Goal: Information Seeking & Learning: Learn about a topic

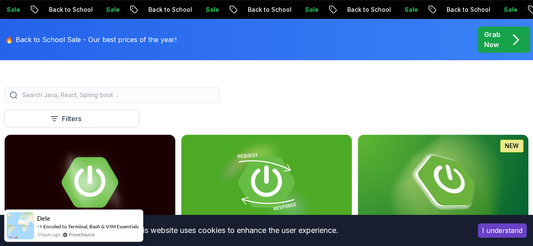
scroll to position [193, 0]
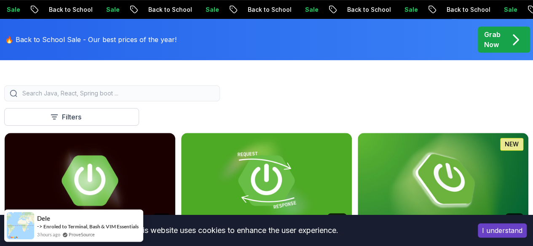
click at [0, 0] on button "Free" at bounding box center [0, 0] width 0 height 0
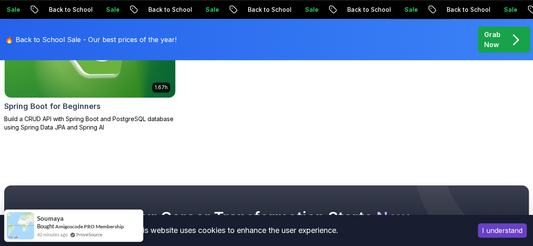
scroll to position [246, 0]
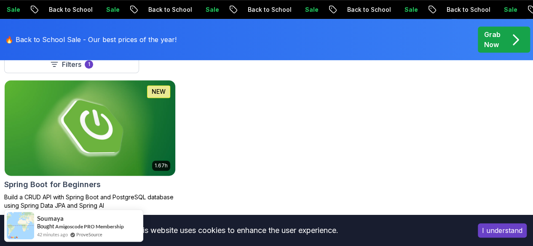
click at [179, 109] on img at bounding box center [89, 128] width 179 height 100
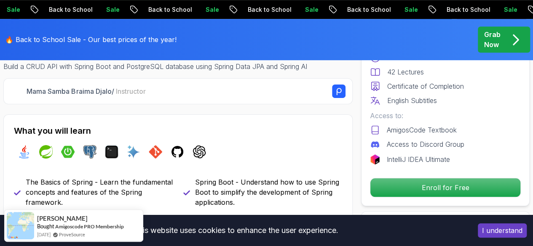
scroll to position [278, 0]
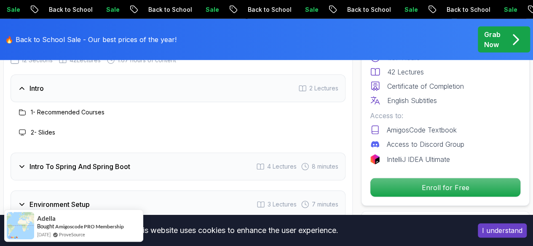
scroll to position [1129, 0]
click at [22, 109] on icon at bounding box center [22, 112] width 7 height 7
click at [22, 113] on icon at bounding box center [22, 112] width 6 height 5
click at [22, 112] on icon at bounding box center [22, 112] width 7 height 7
drag, startPoint x: 70, startPoint y: 177, endPoint x: 71, endPoint y: 166, distance: 11.0
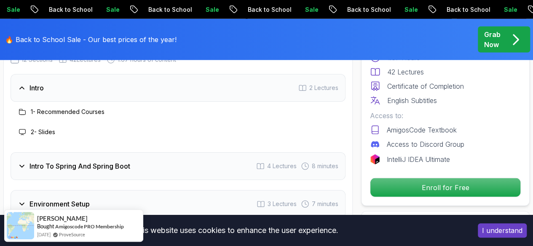
click at [71, 166] on div "Intro To Spring And Spring Boot 4 Lectures 8 minutes" at bounding box center [178, 166] width 335 height 28
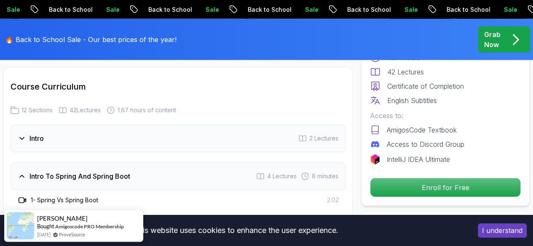
scroll to position [1078, 0]
click at [315, 135] on span "2 Lectures" at bounding box center [323, 139] width 29 height 8
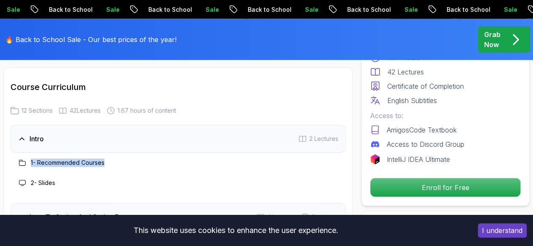
drag, startPoint x: 22, startPoint y: 163, endPoint x: 276, endPoint y: 165, distance: 254.0
click at [276, 165] on div "1 - Recommended Courses" at bounding box center [177, 163] width 321 height 10
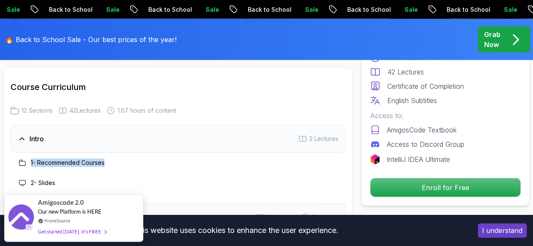
click at [276, 165] on div "1 - Recommended Courses" at bounding box center [177, 163] width 321 height 10
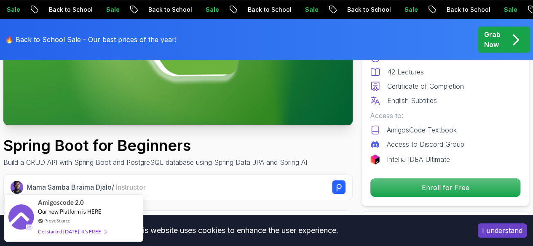
scroll to position [0, 0]
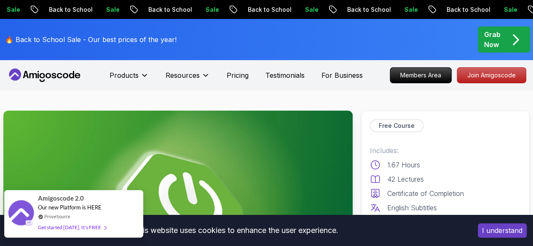
click at [83, 228] on div "Get started [DATE]. It's FREE" at bounding box center [72, 228] width 68 height 10
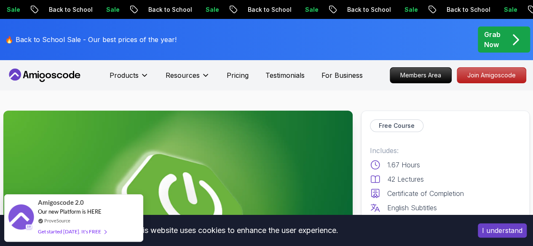
click at [56, 75] on icon at bounding box center [45, 75] width 76 height 13
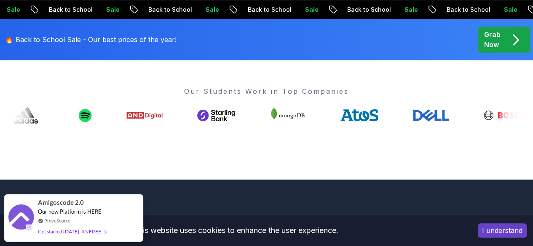
scroll to position [325, 0]
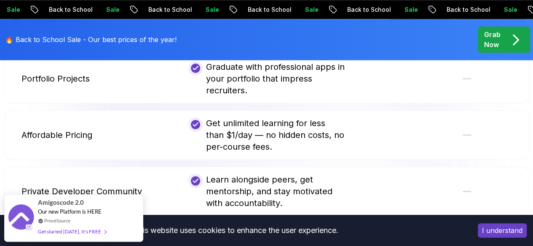
scroll to position [1979, 0]
drag, startPoint x: 248, startPoint y: 139, endPoint x: 205, endPoint y: 139, distance: 43.4
click at [205, 139] on div "Affordable Pricing Get unlimited learning for less than $1/day — no hidden cost…" at bounding box center [266, 135] width 524 height 50
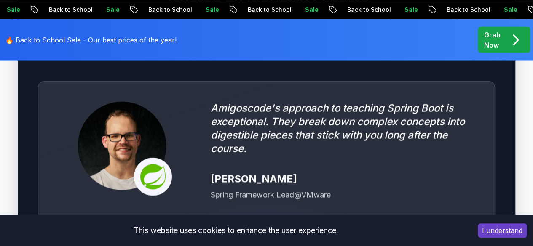
scroll to position [2364, 0]
